Goal: Task Accomplishment & Management: Manage account settings

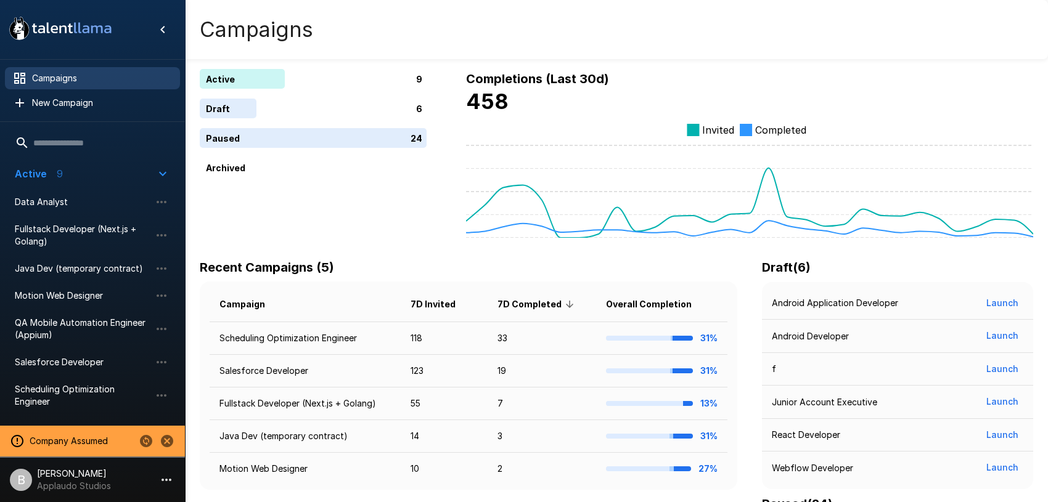
click at [142, 441] on icon "Change to another company" at bounding box center [146, 441] width 12 height 12
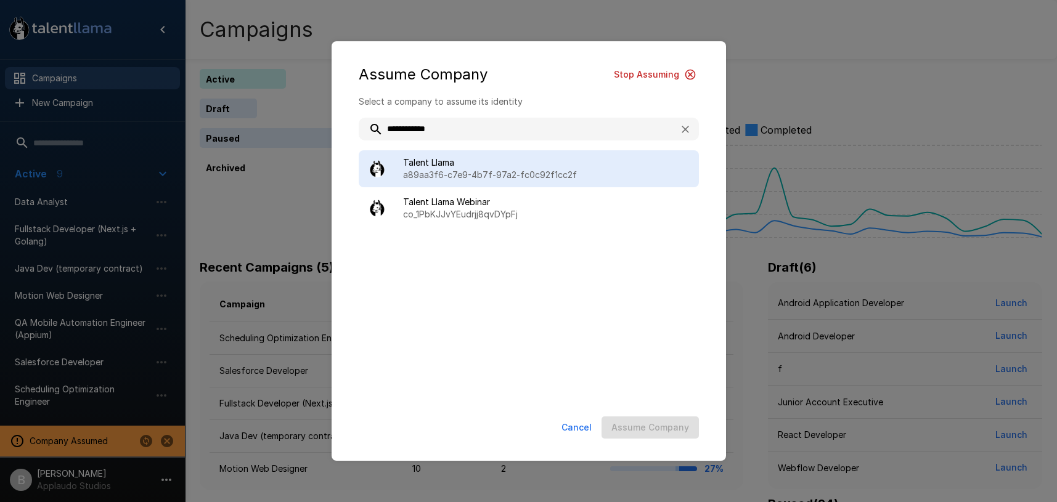
type input "**********"
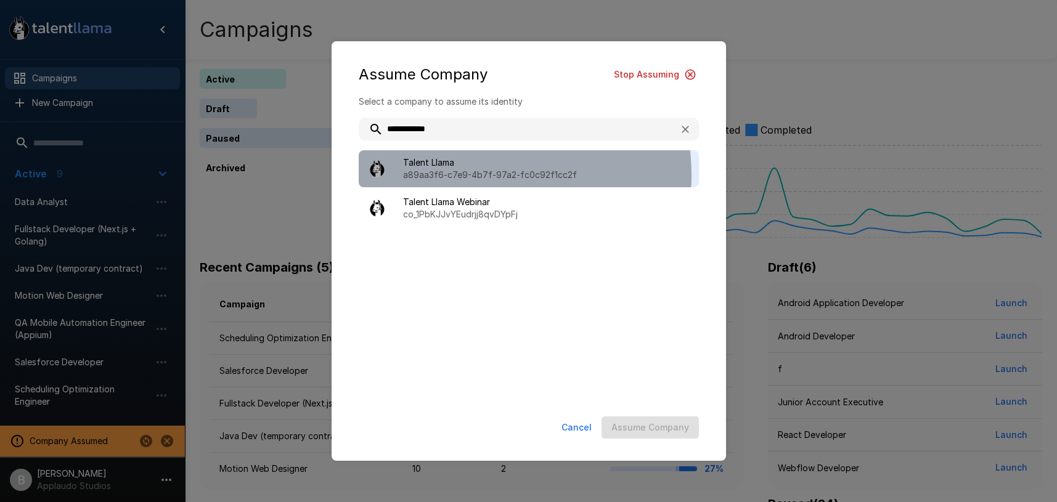
click at [472, 176] on p "a89aa3f6-c7e9-4b7f-97a2-fc0c92f1cc2f" at bounding box center [546, 175] width 286 height 12
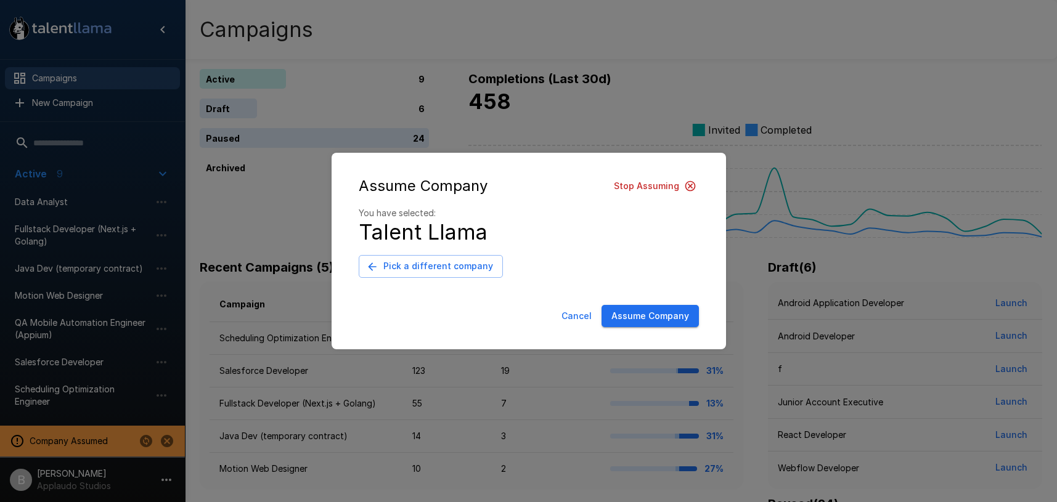
click at [638, 315] on button "Assume Company" at bounding box center [649, 316] width 97 height 23
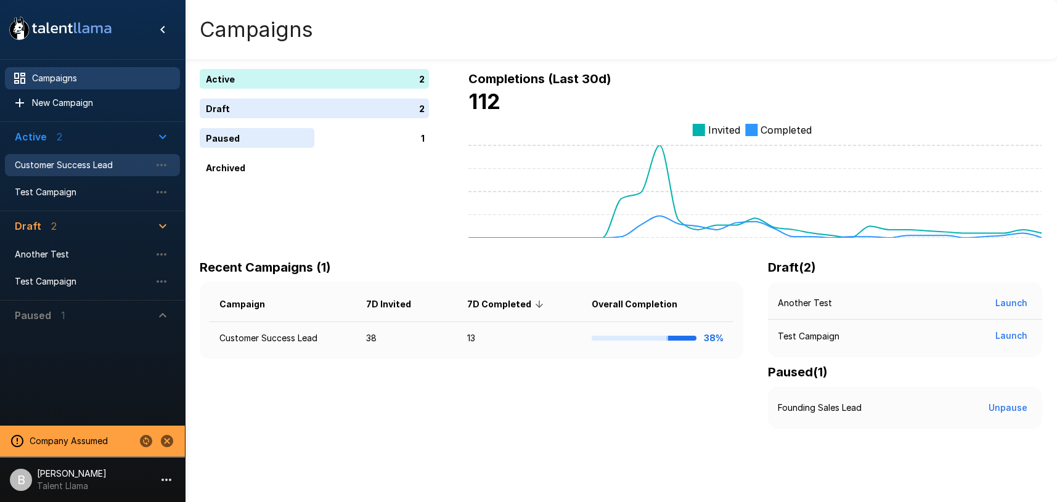
click at [99, 163] on span "Customer Success Lead" at bounding box center [83, 165] width 136 height 12
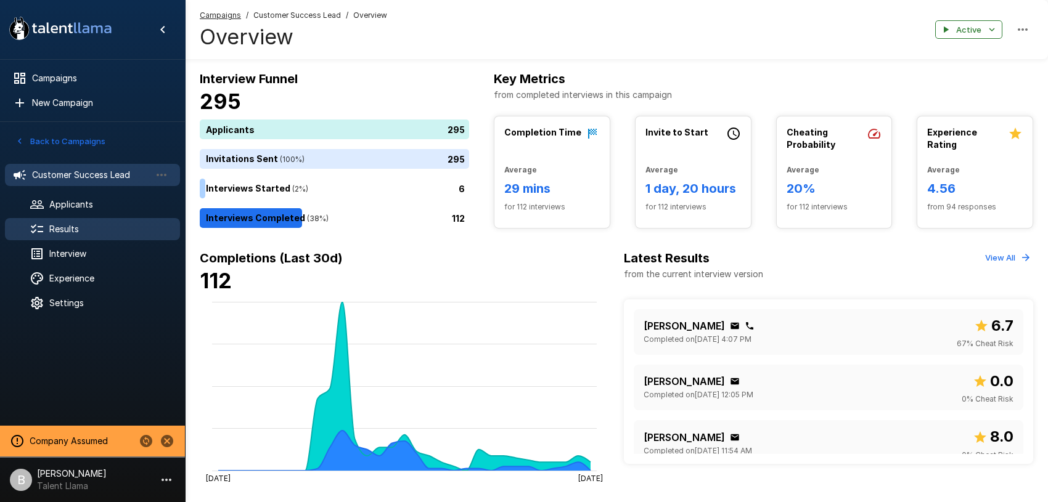
click at [86, 228] on span "Results" at bounding box center [109, 229] width 121 height 12
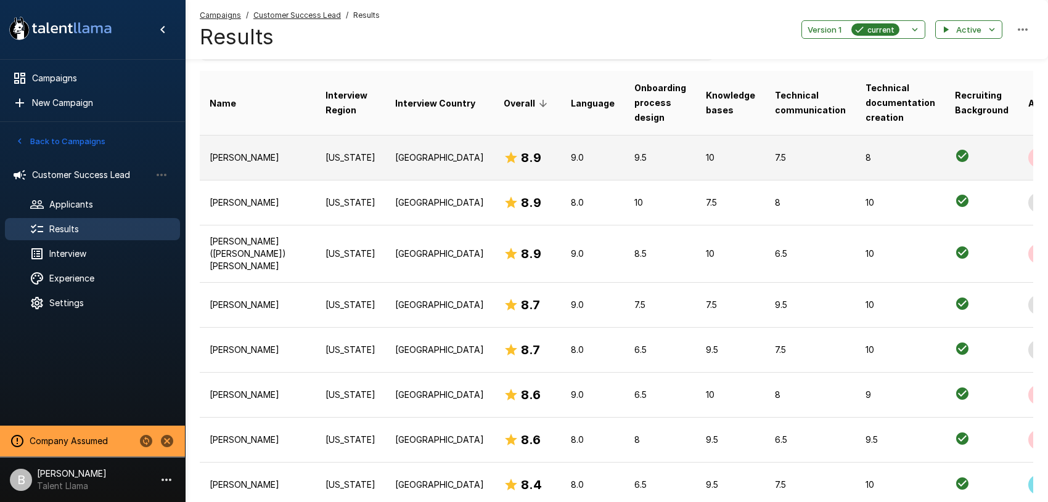
scroll to position [263, 0]
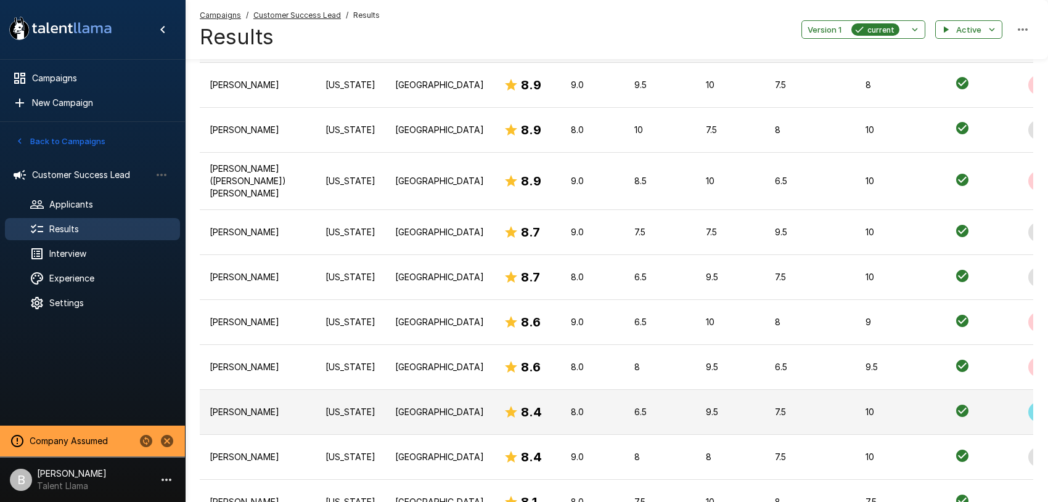
click at [246, 426] on td "Jerome Stalvey" at bounding box center [258, 412] width 116 height 45
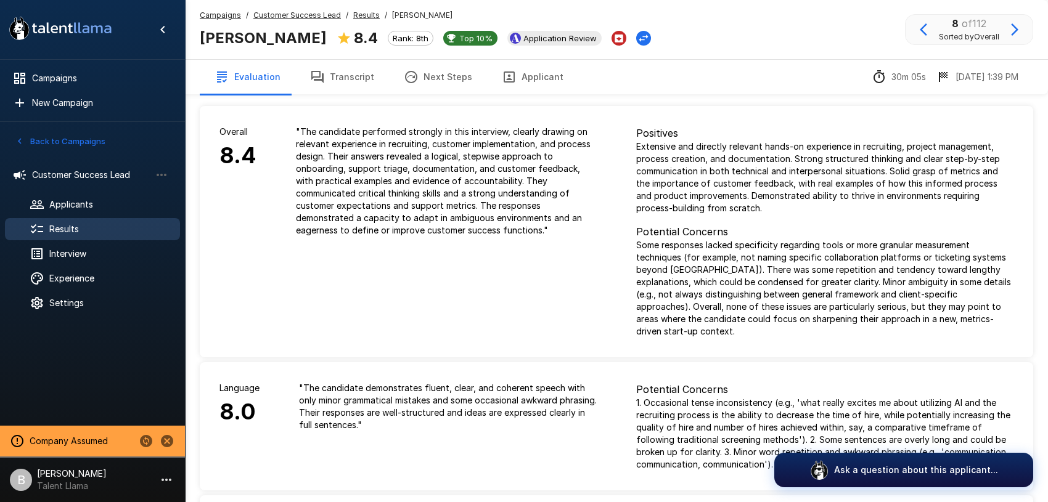
click at [521, 78] on button "Applicant" at bounding box center [532, 77] width 91 height 35
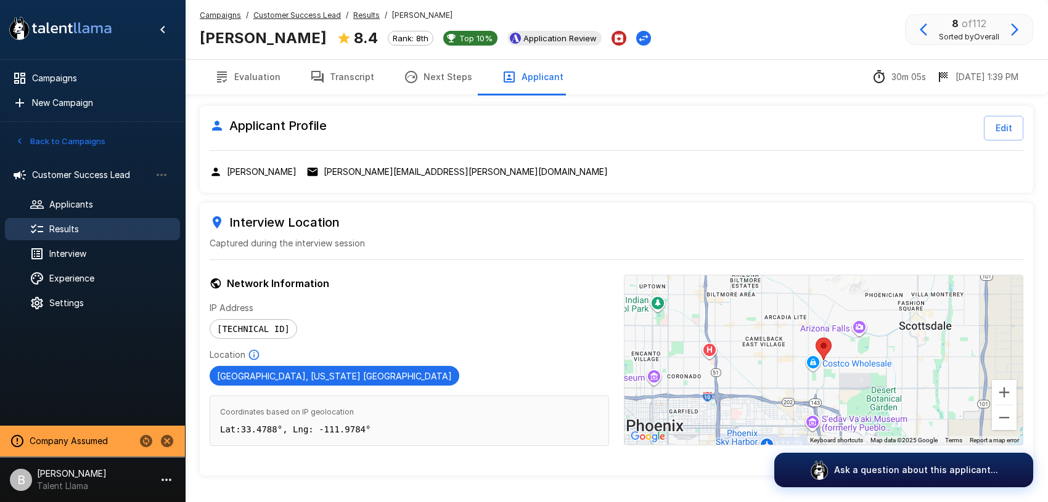
drag, startPoint x: 198, startPoint y: 35, endPoint x: 310, endPoint y: 36, distance: 112.2
click at [310, 36] on div "Campaigns / Customer Success Lead / Results / Jerome Stalvey Jerome Stalvey 8.4…" at bounding box center [616, 29] width 863 height 59
copy b "Jerome Stalvey"
click at [299, 12] on u "Customer Success Lead" at bounding box center [297, 14] width 88 height 9
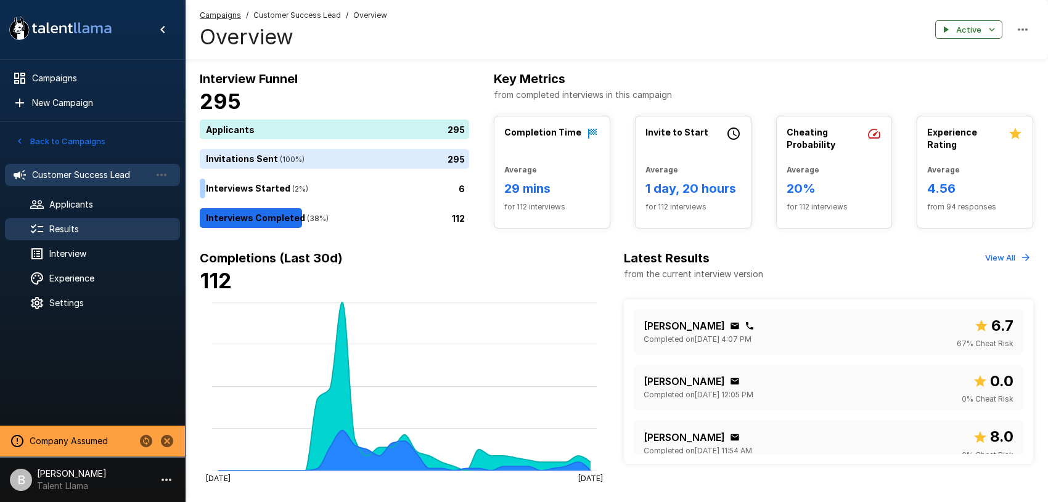
click at [78, 220] on div "Results" at bounding box center [92, 229] width 175 height 22
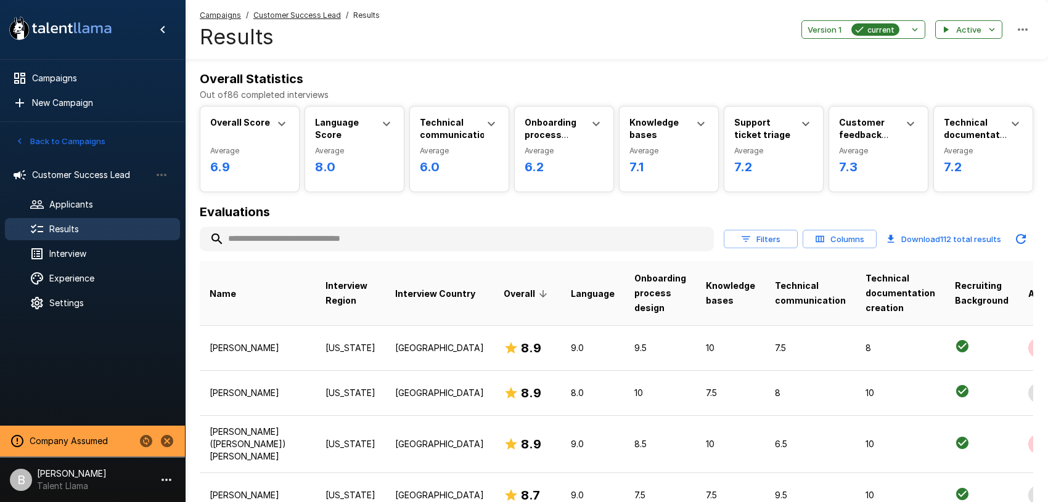
click at [311, 237] on input "text" at bounding box center [457, 239] width 514 height 22
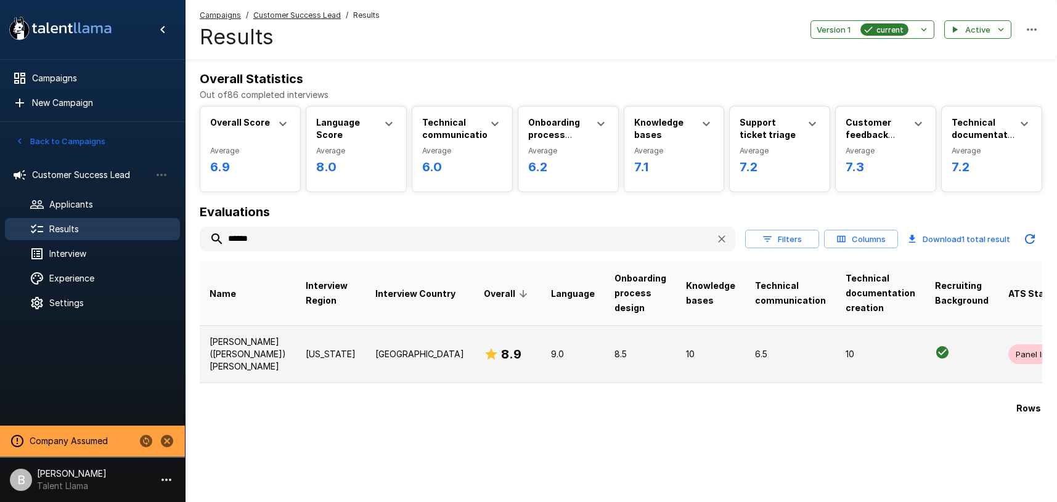
type input "******"
click at [237, 364] on p "Julian (Bailey) Gregorio" at bounding box center [248, 354] width 76 height 37
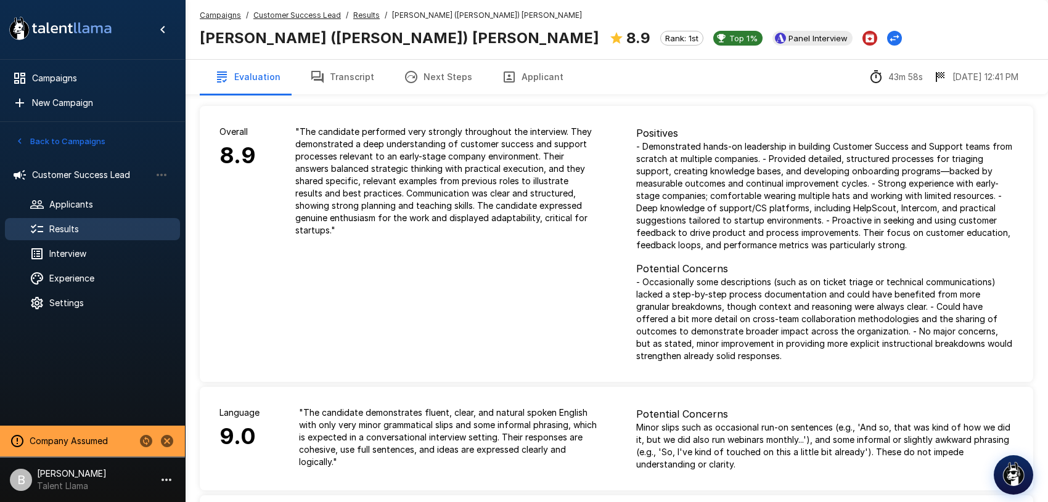
scroll to position [1221, 0]
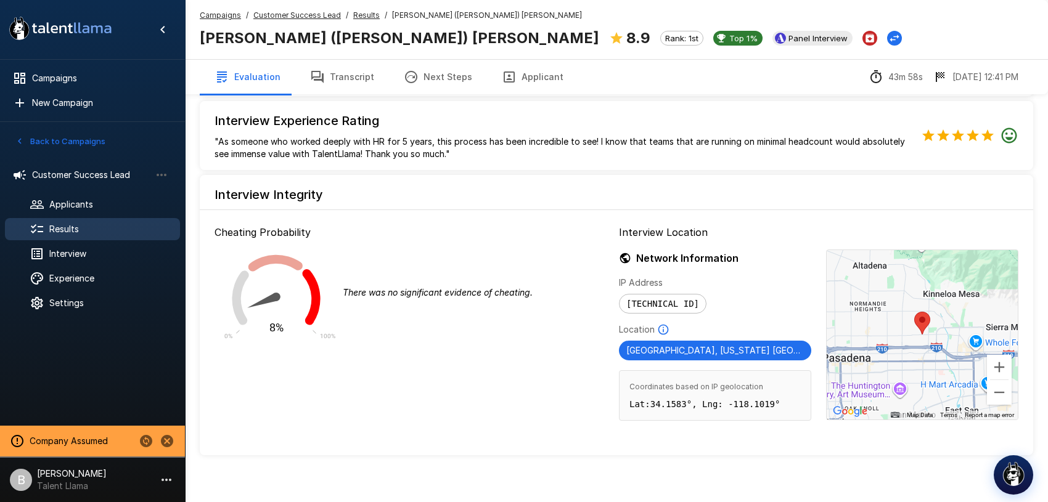
click at [710, 17] on div "Campaigns / Customer Success Lead / Results / Julian (Bailey) Gregorio Julian (…" at bounding box center [616, 29] width 863 height 59
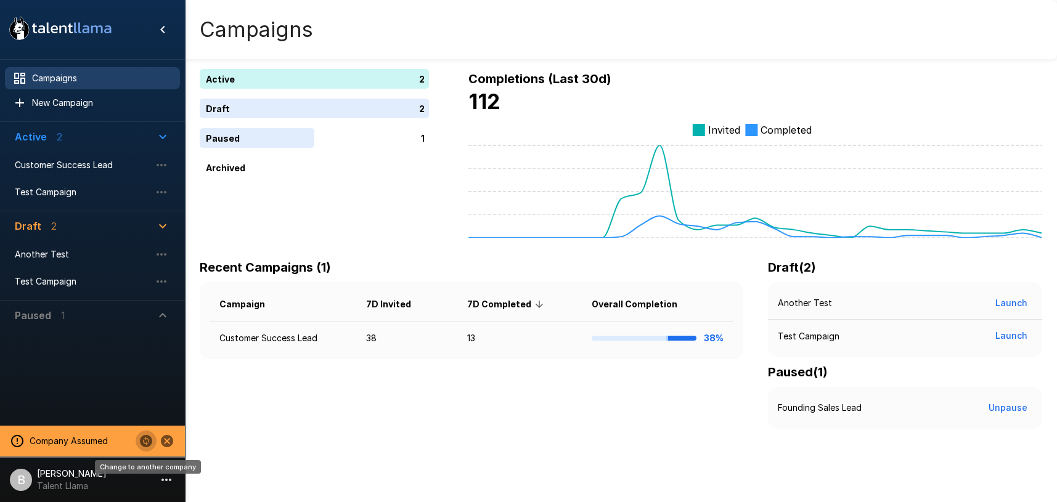
click at [145, 442] on icon "Change to another company" at bounding box center [146, 441] width 12 height 12
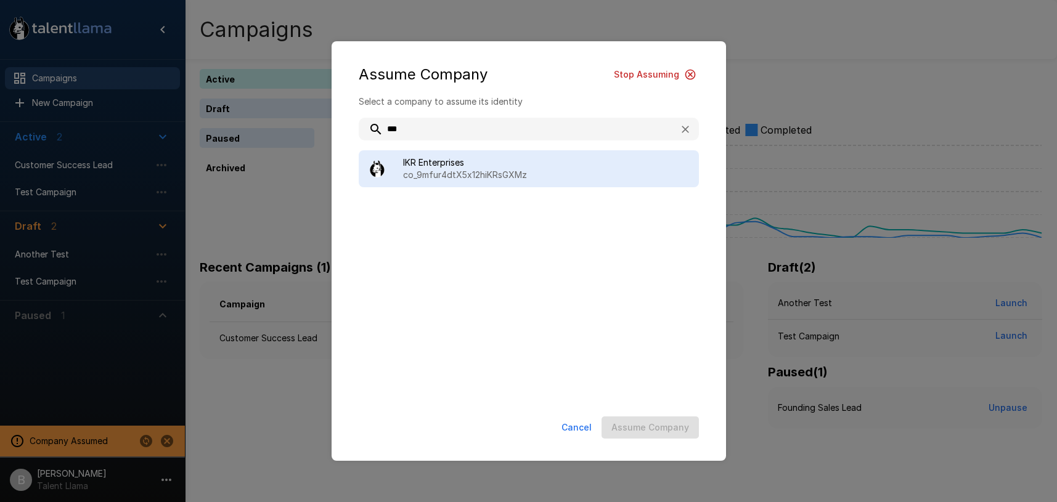
type input "***"
click at [472, 161] on span "IKR Enterprises" at bounding box center [546, 163] width 286 height 12
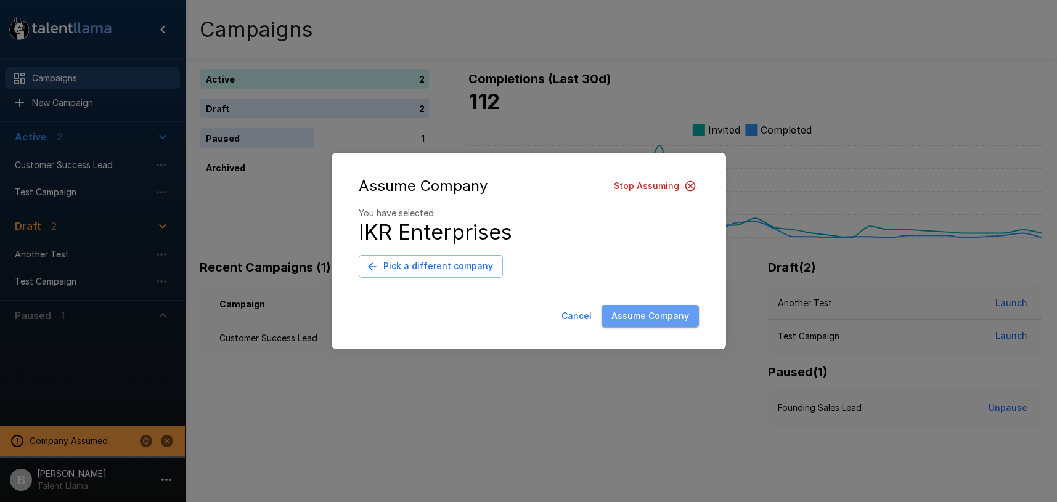
click at [664, 316] on button "Assume Company" at bounding box center [649, 316] width 97 height 23
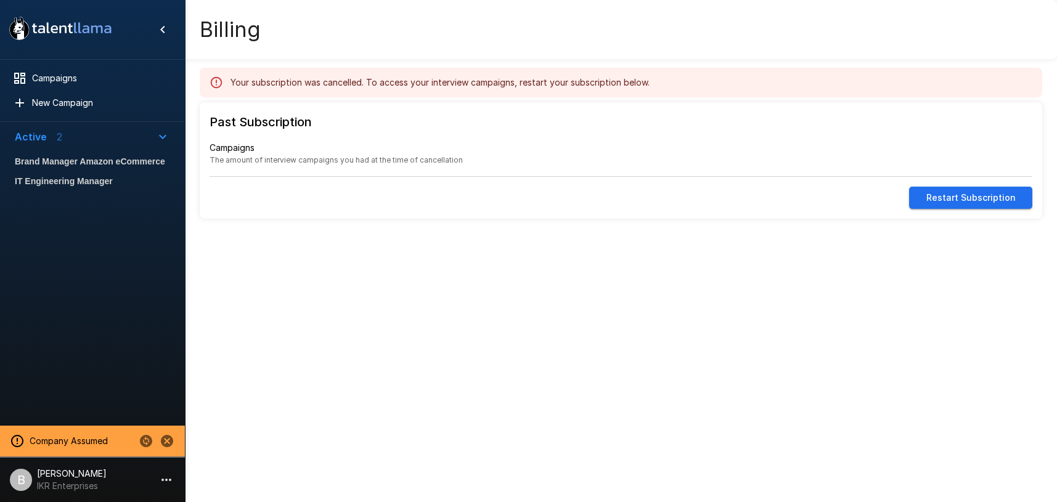
click at [103, 159] on span "Brand Manager Amazon eCommerce" at bounding box center [92, 161] width 155 height 15
click at [75, 182] on span "IT Engineering Manager" at bounding box center [92, 181] width 155 height 15
click at [87, 161] on span "Brand Manager Amazon eCommerce" at bounding box center [92, 161] width 155 height 15
